Goal: Transaction & Acquisition: Obtain resource

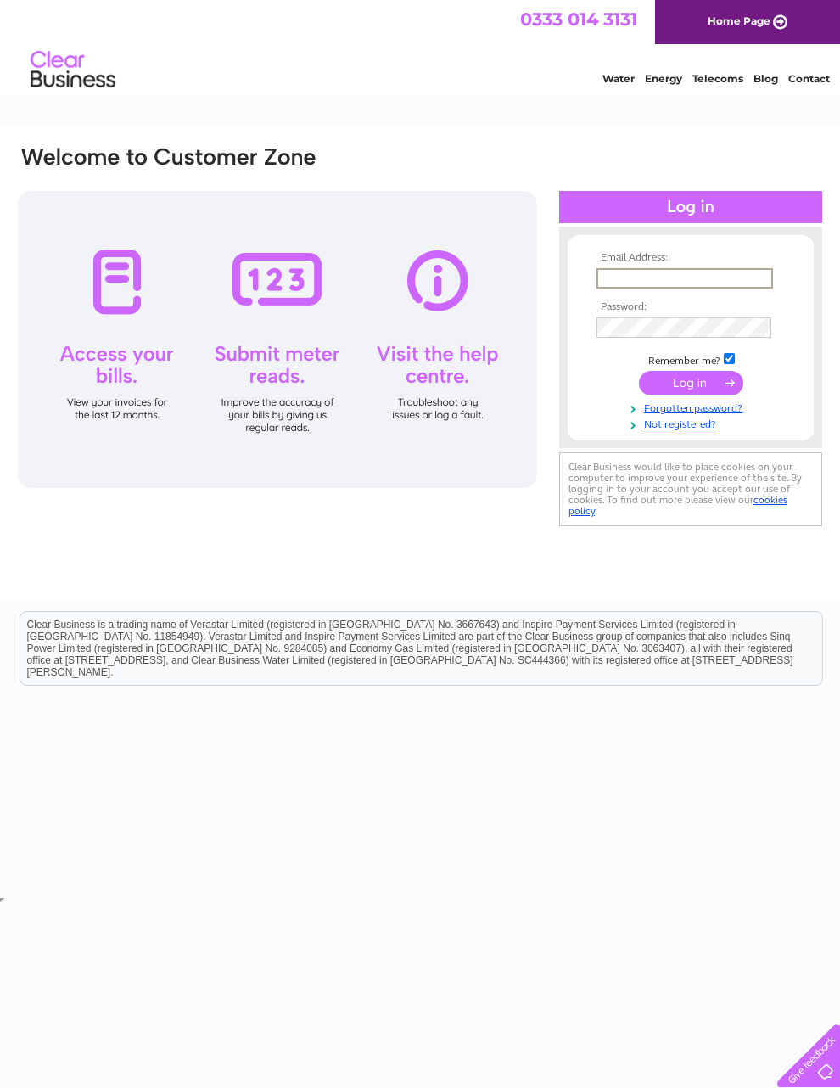
type input "snicolson21@hotmail.com"
click at [691, 389] on input "submit" at bounding box center [691, 383] width 104 height 24
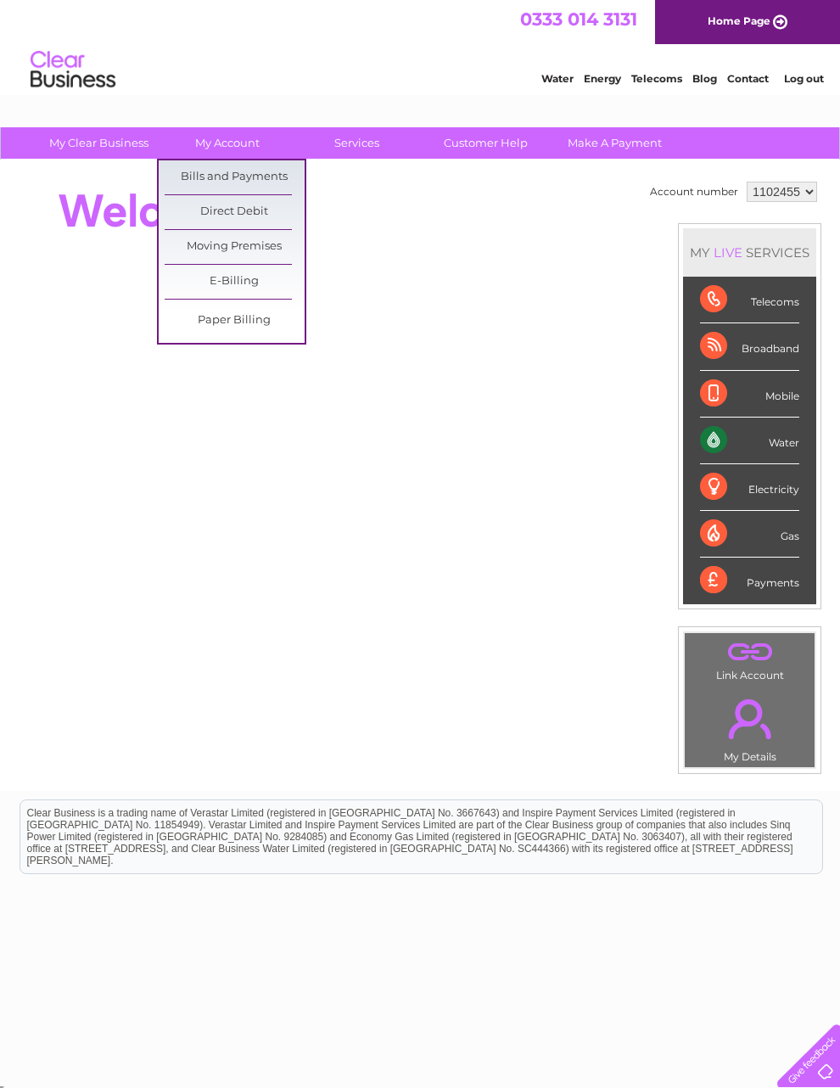
click at [272, 180] on link "Bills and Payments" at bounding box center [235, 177] width 140 height 34
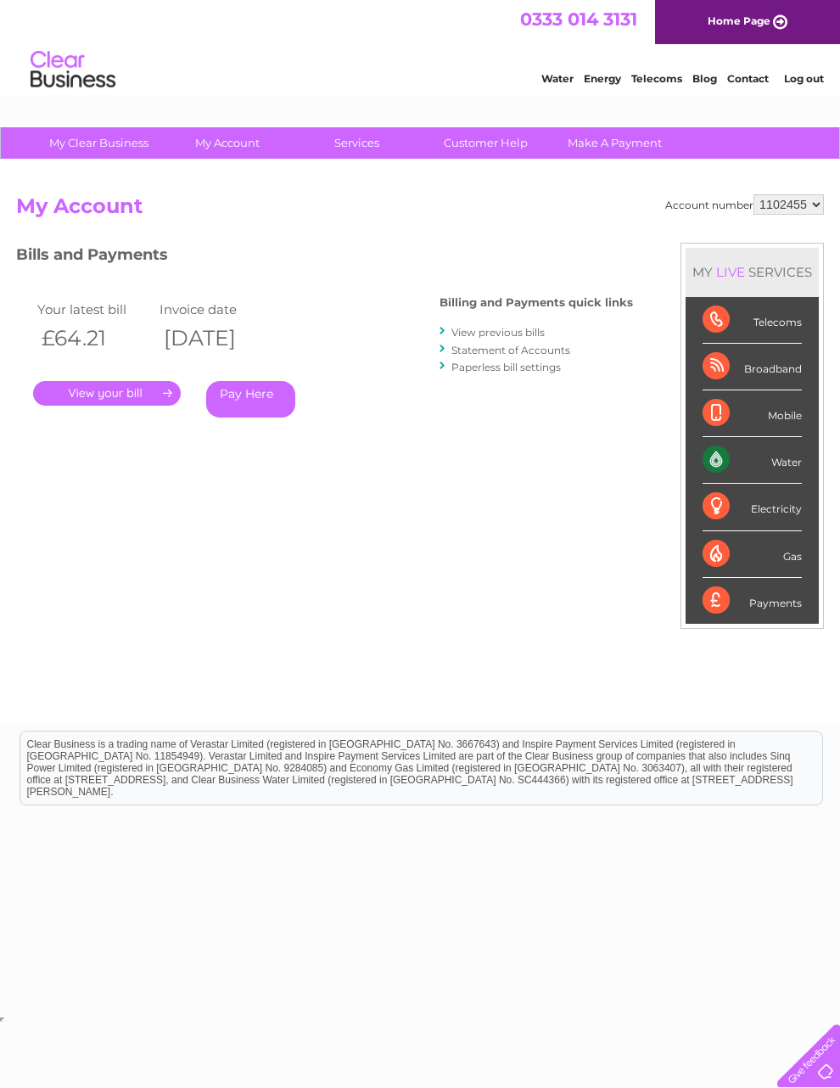
click at [150, 384] on link "." at bounding box center [107, 393] width 148 height 25
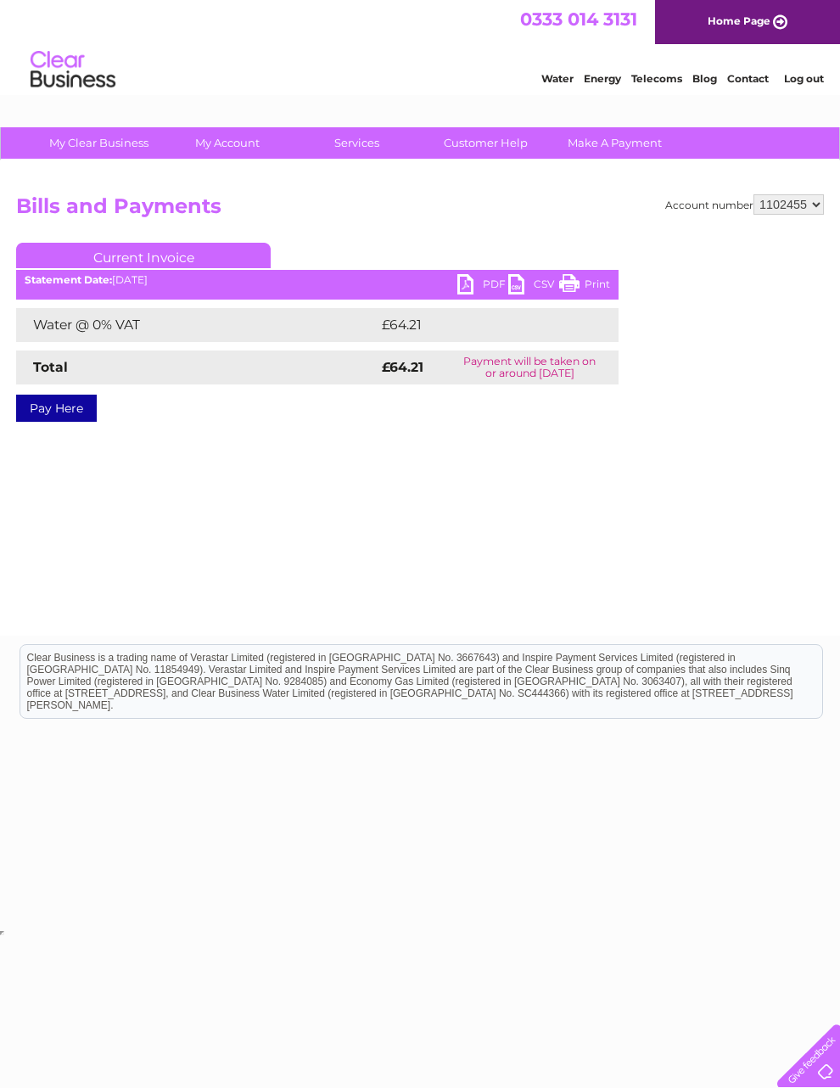
click at [577, 286] on link "Print" at bounding box center [584, 286] width 51 height 25
